Goal: Information Seeking & Learning: Learn about a topic

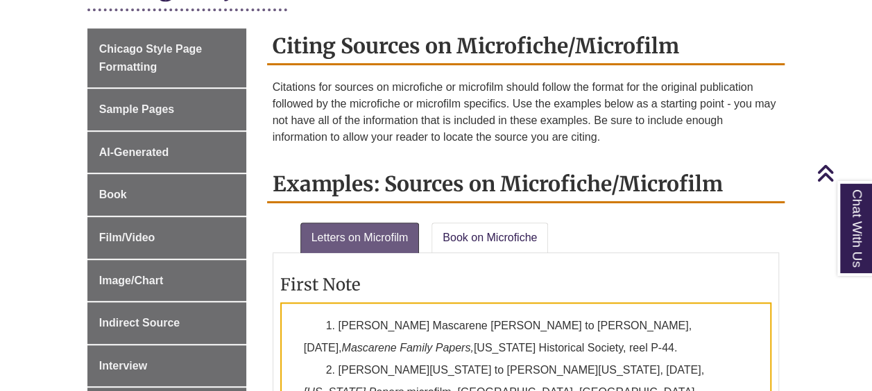
scroll to position [364, 0]
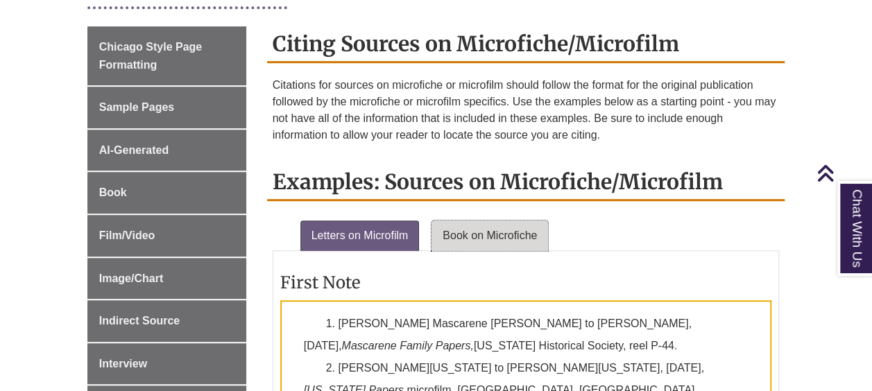
click at [489, 240] on link "Book on Microfiche" at bounding box center [490, 236] width 117 height 31
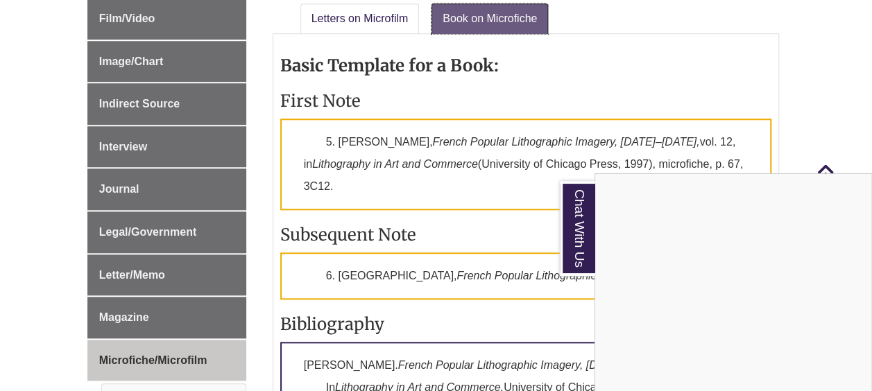
scroll to position [540, 0]
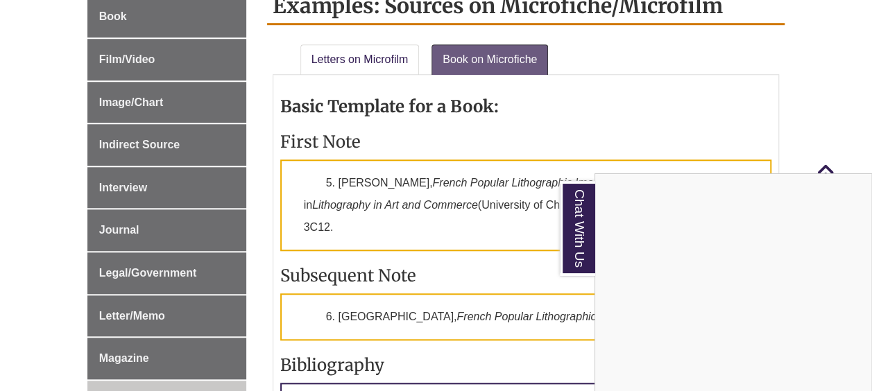
click at [370, 68] on div "Chat With Us" at bounding box center [436, 195] width 872 height 391
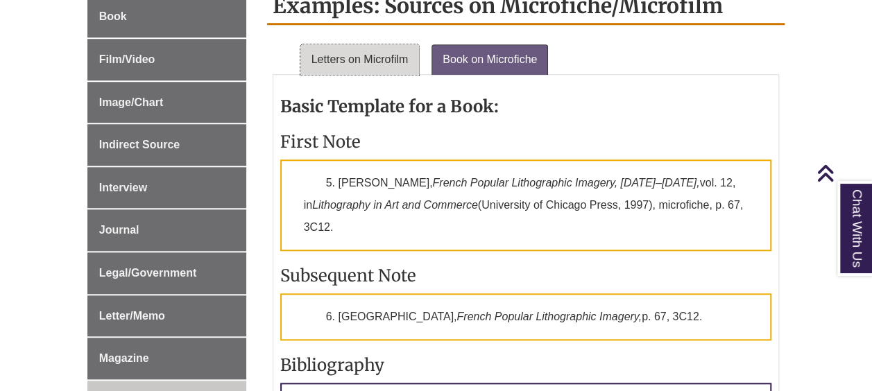
click at [379, 56] on link "Letters on Microfilm" at bounding box center [359, 59] width 119 height 31
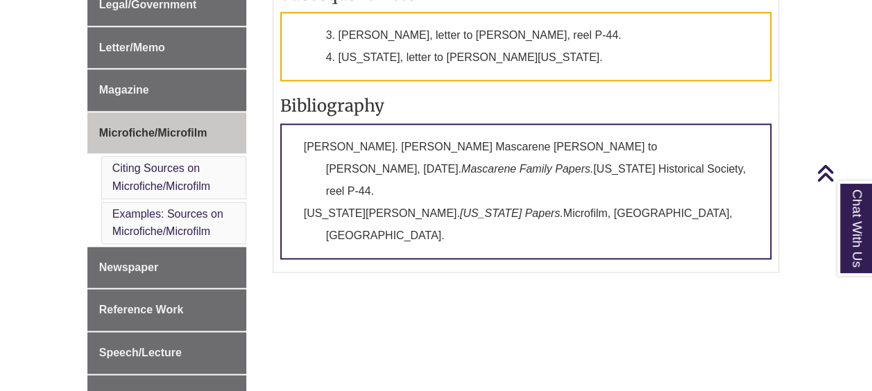
scroll to position [862, 0]
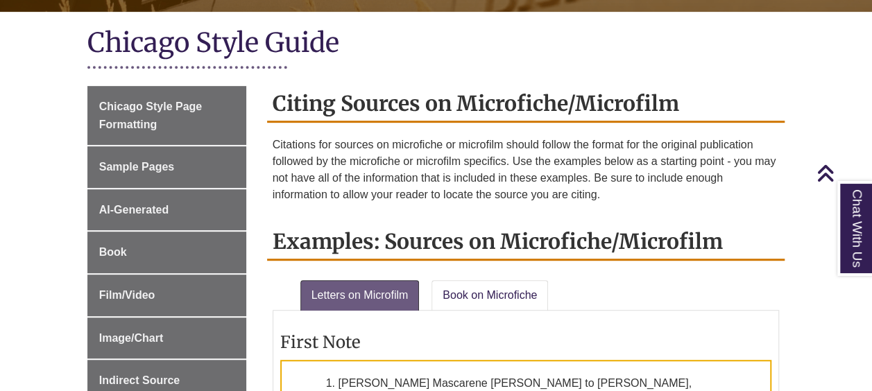
scroll to position [296, 0]
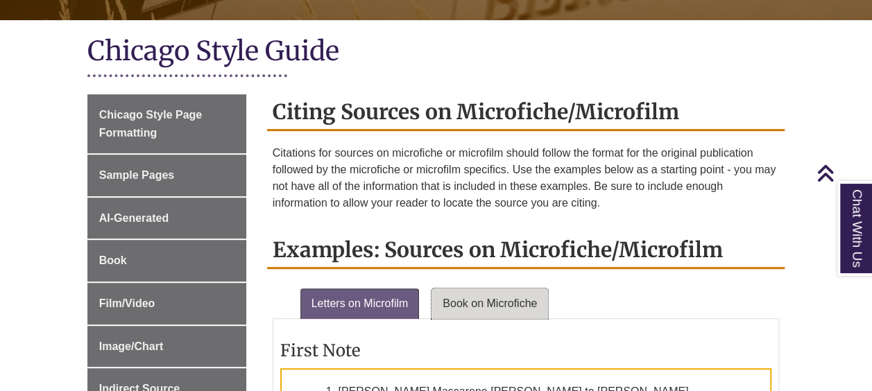
click at [484, 305] on link "Book on Microfiche" at bounding box center [490, 304] width 117 height 31
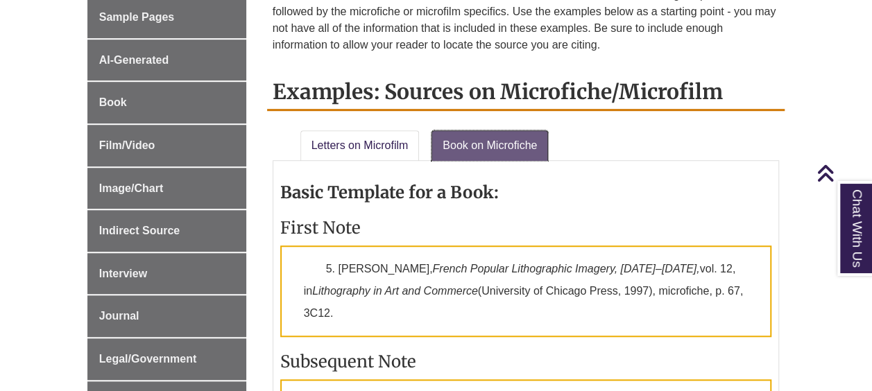
scroll to position [505, 0]
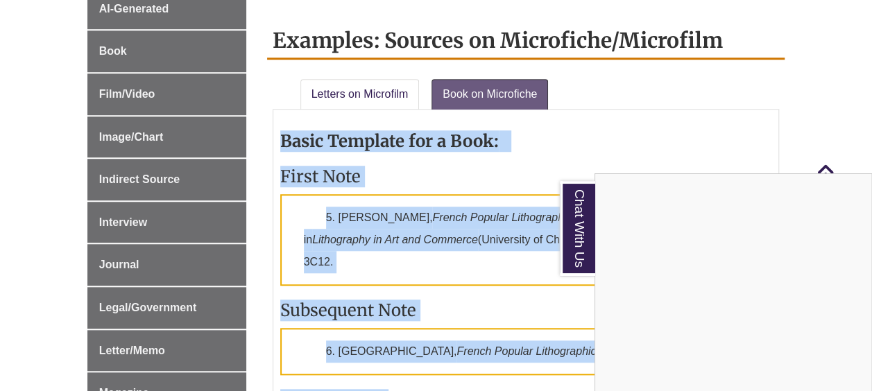
drag, startPoint x: 570, startPoint y: 102, endPoint x: 600, endPoint y: 98, distance: 30.1
click at [600, 98] on body "Skip to Main Content Library Hours: 7:30am – 9:00pm Research Desk: 9:00am – 5:0…" at bounding box center [436, 368] width 872 height 1746
click at [600, 98] on div "Chat With Us" at bounding box center [436, 195] width 872 height 391
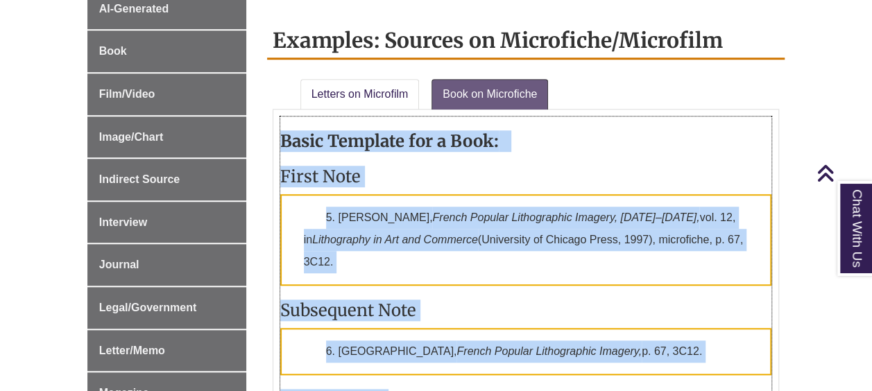
click at [620, 205] on p "5. Beatrice Farwell, French Popular Lithographic Imagery, 1815–1870, vol. 12, i…" at bounding box center [526, 240] width 492 height 92
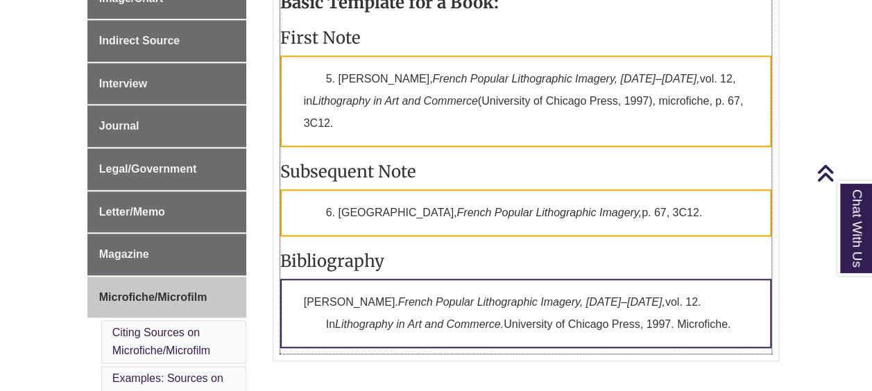
scroll to position [648, 0]
